Goal: Navigation & Orientation: Find specific page/section

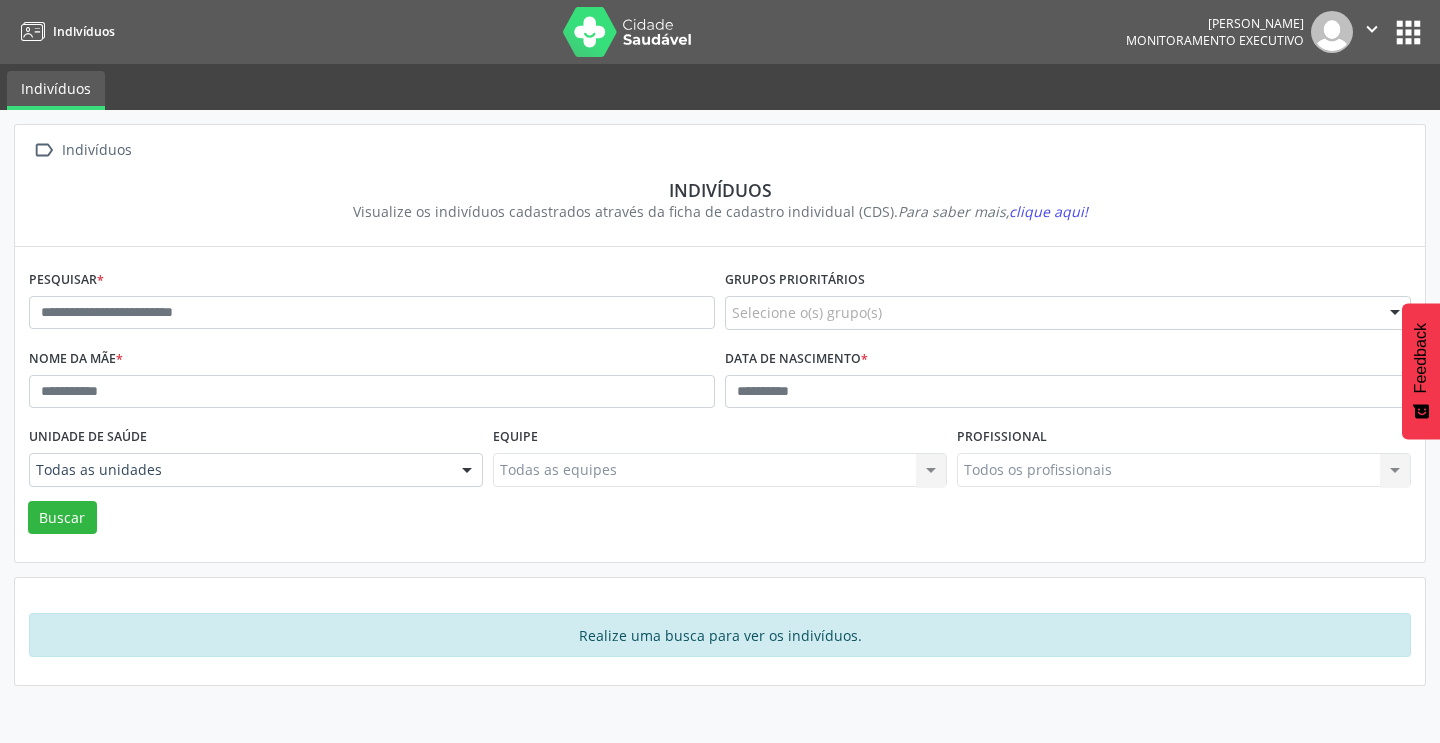
click at [1403, 34] on button "apps" at bounding box center [1408, 32] width 35 height 35
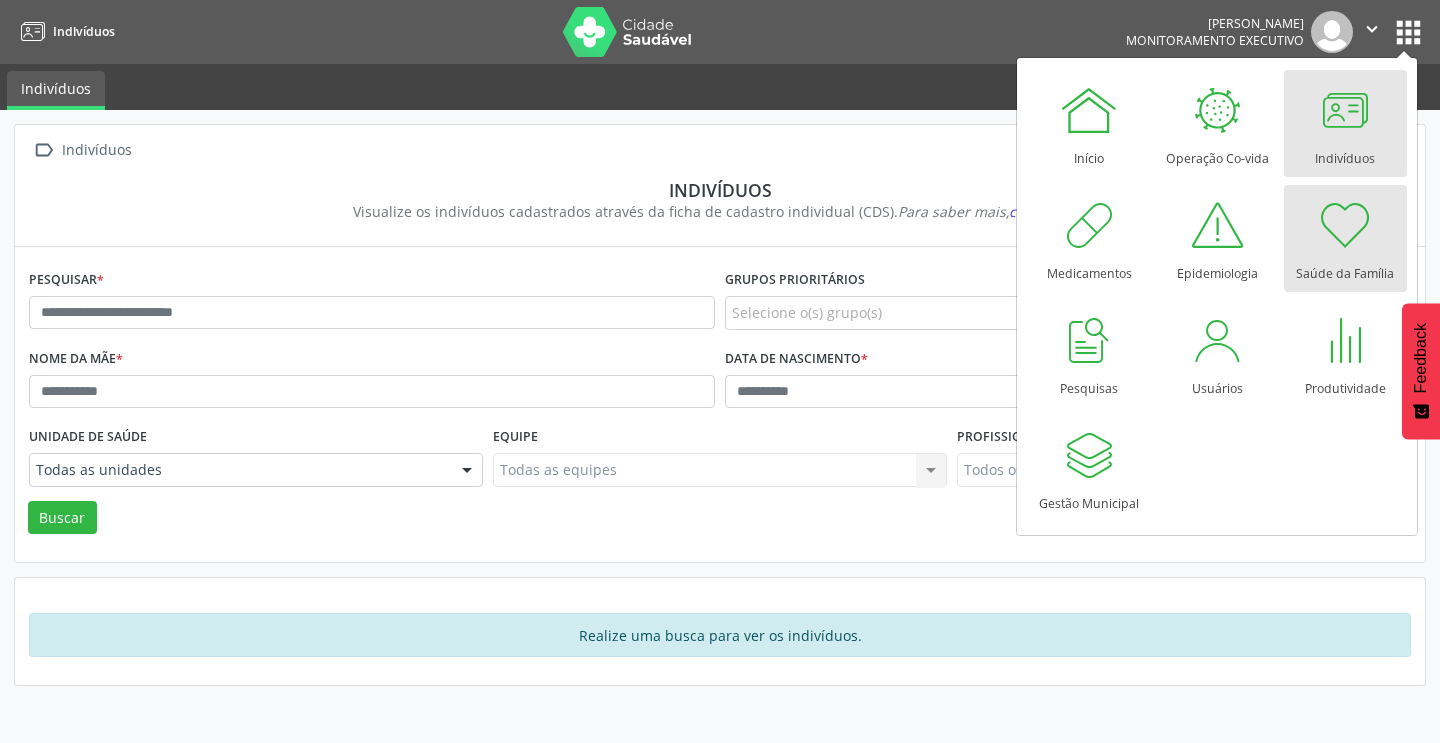
click at [1343, 252] on div at bounding box center [1345, 225] width 60 height 60
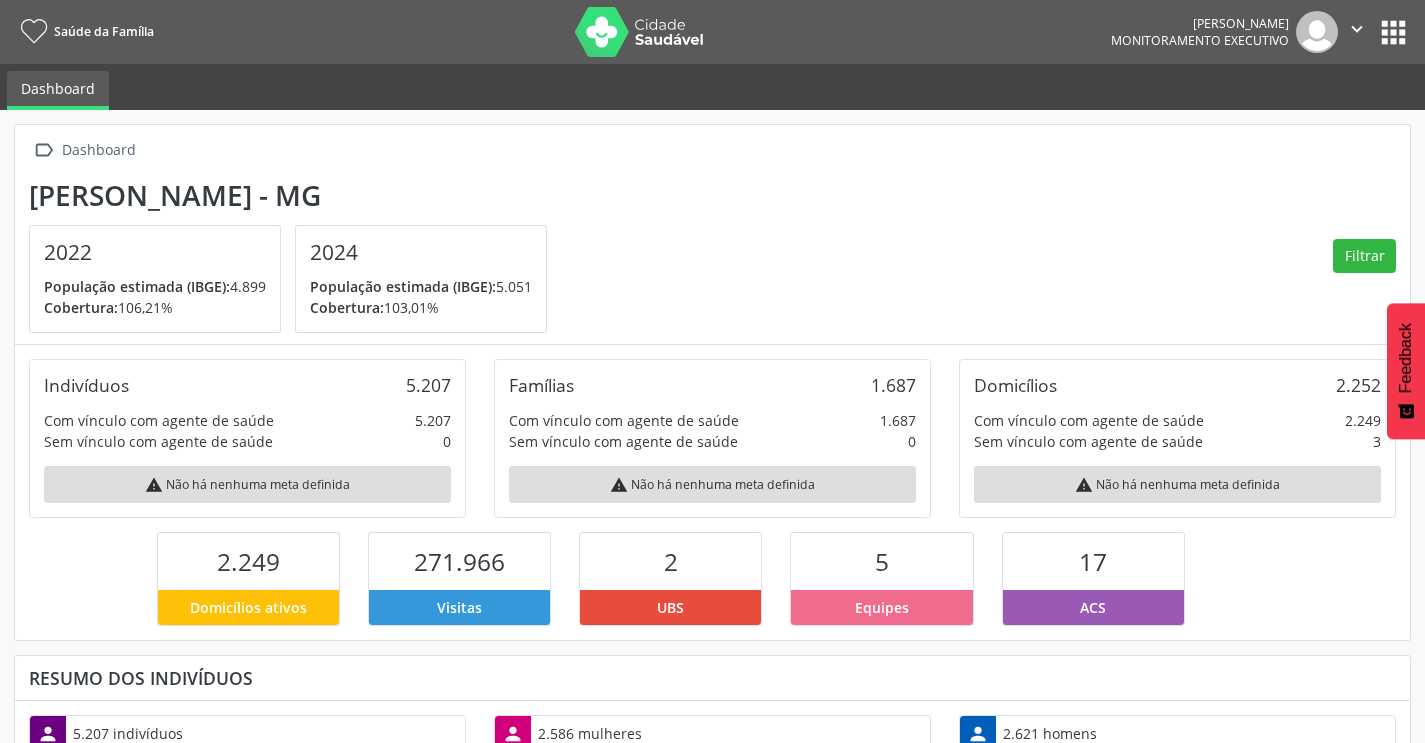
scroll to position [332, 465]
click at [1386, 42] on button "apps" at bounding box center [1393, 32] width 35 height 35
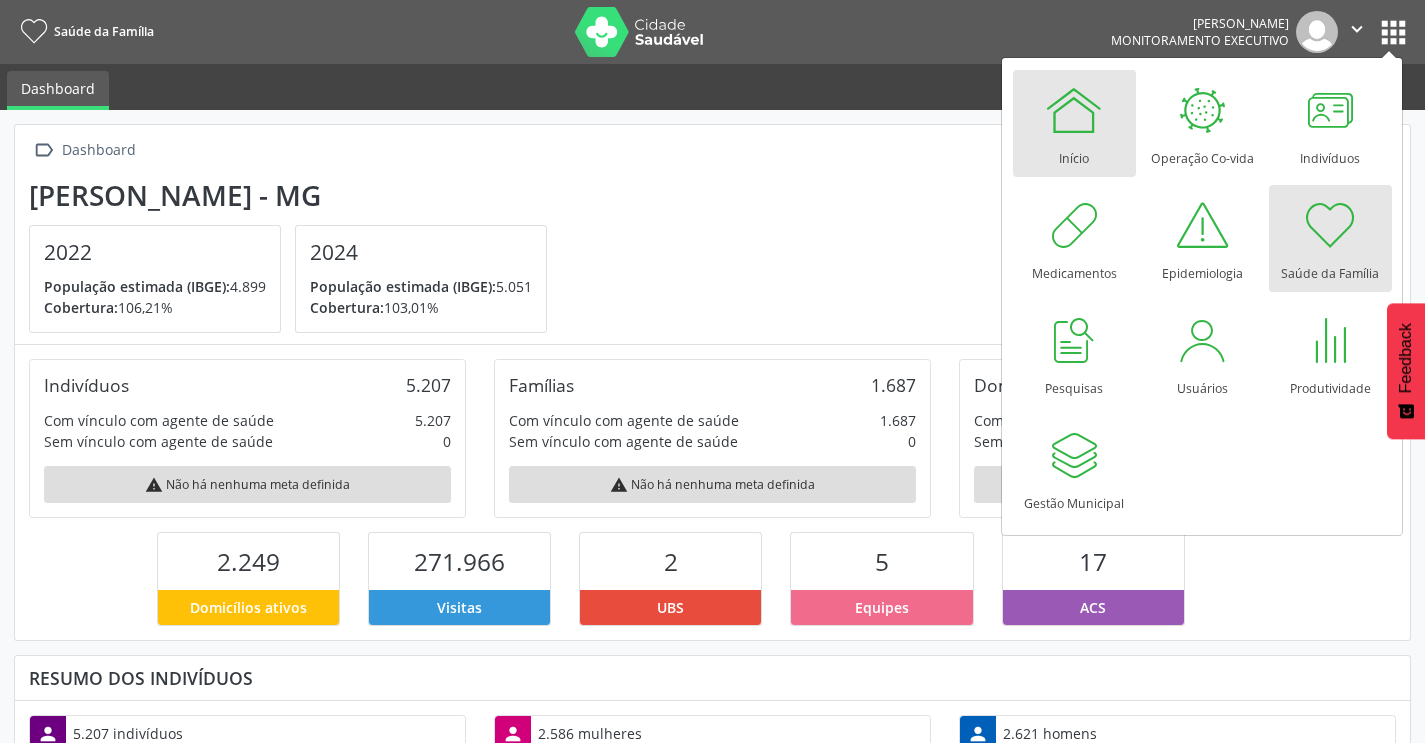
click at [1075, 125] on div at bounding box center [1074, 110] width 60 height 60
